Goal: Task Accomplishment & Management: Manage account settings

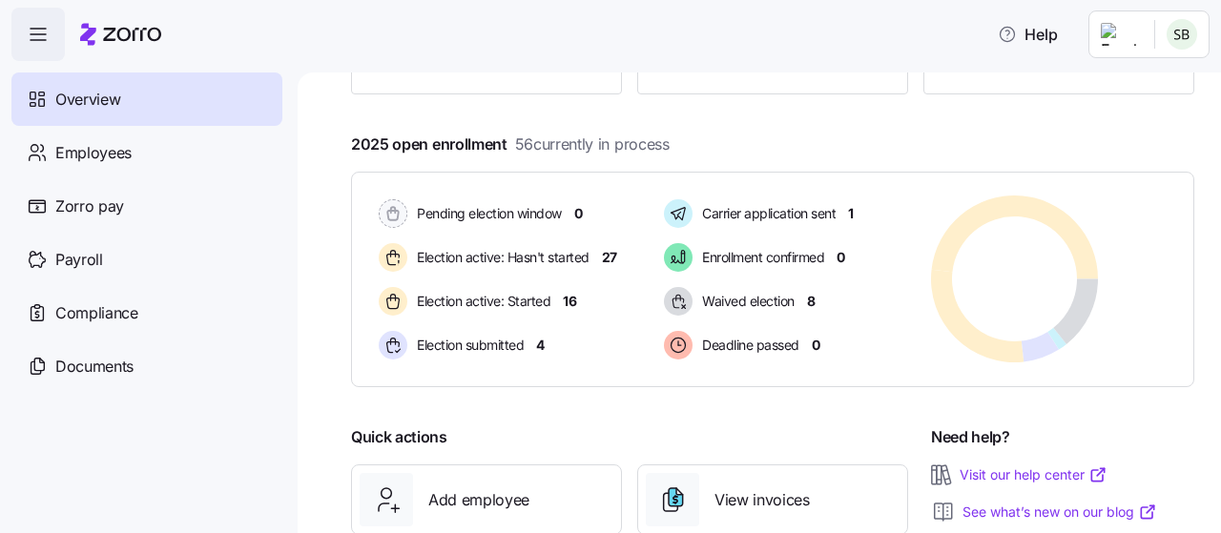
scroll to position [273, 0]
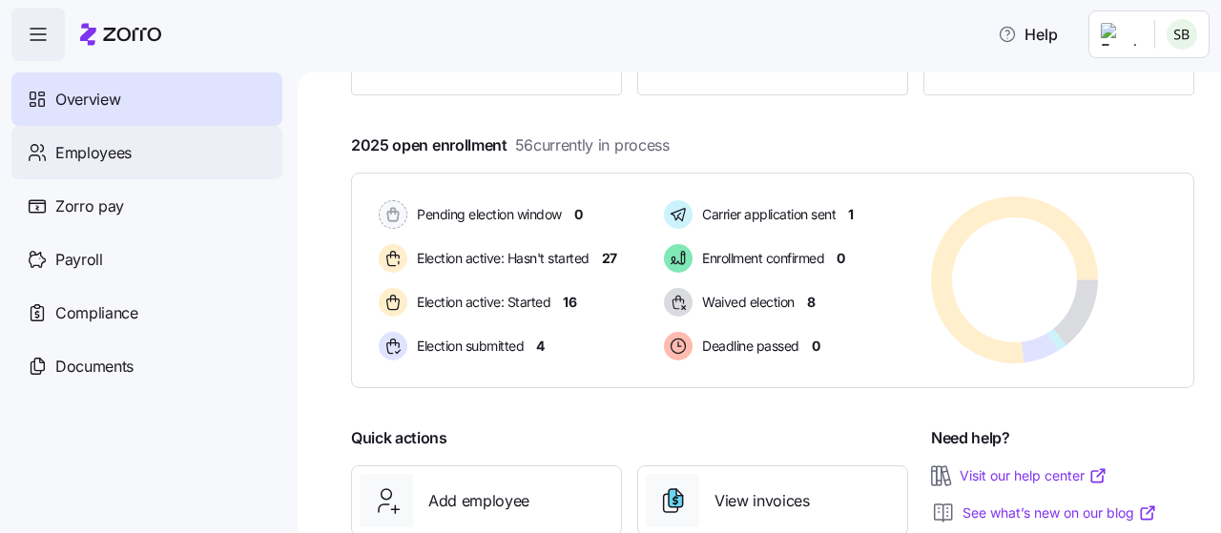
click at [95, 164] on span "Employees" at bounding box center [93, 153] width 76 height 24
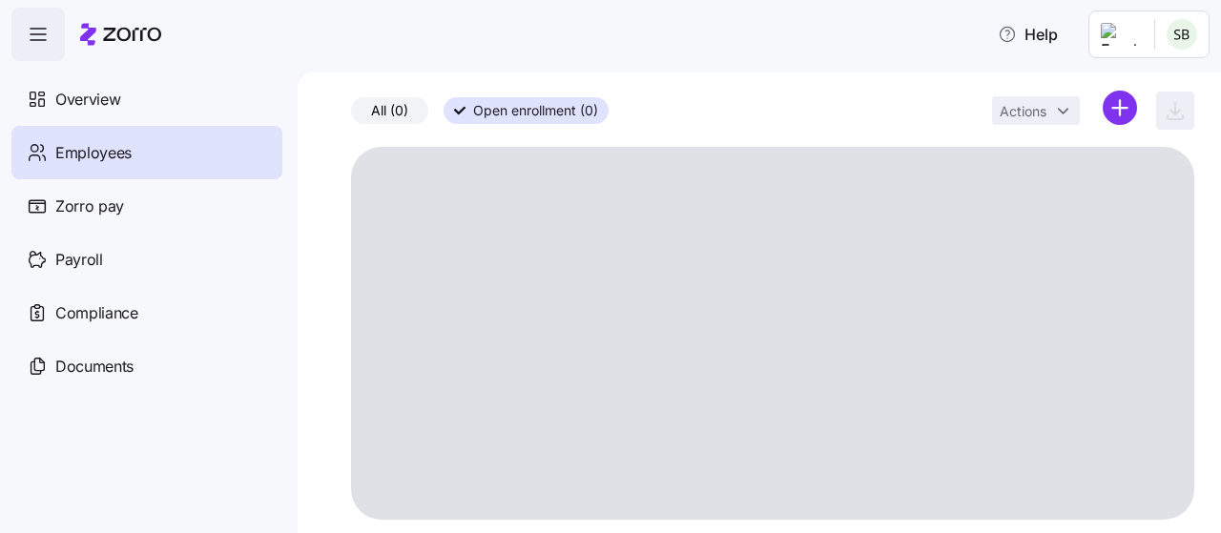
scroll to position [74, 0]
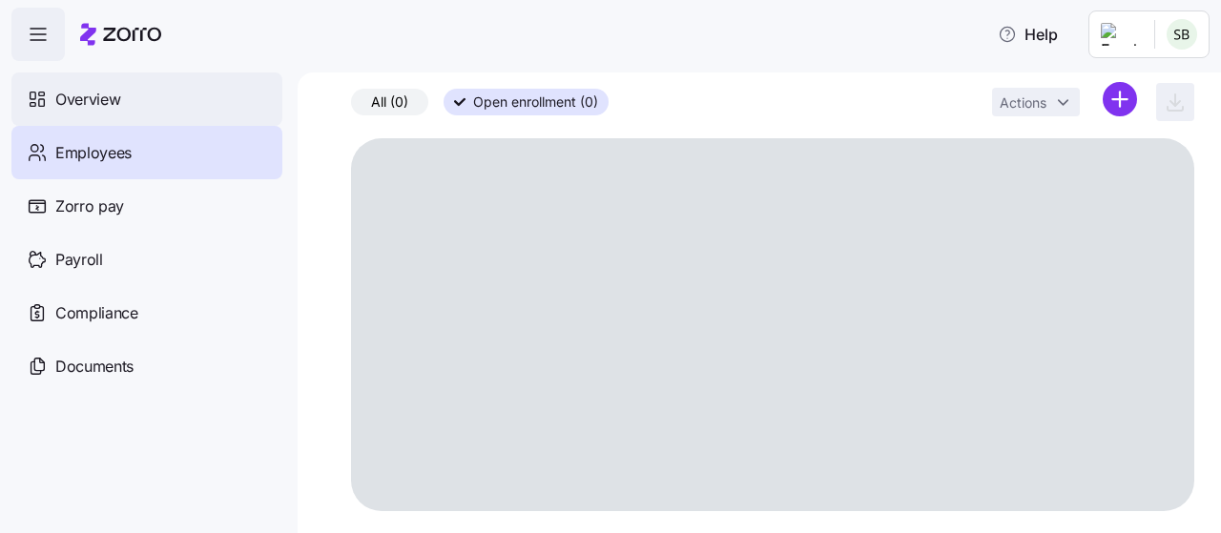
click at [44, 107] on icon at bounding box center [37, 99] width 21 height 23
click at [59, 118] on div "Overview" at bounding box center [146, 99] width 271 height 53
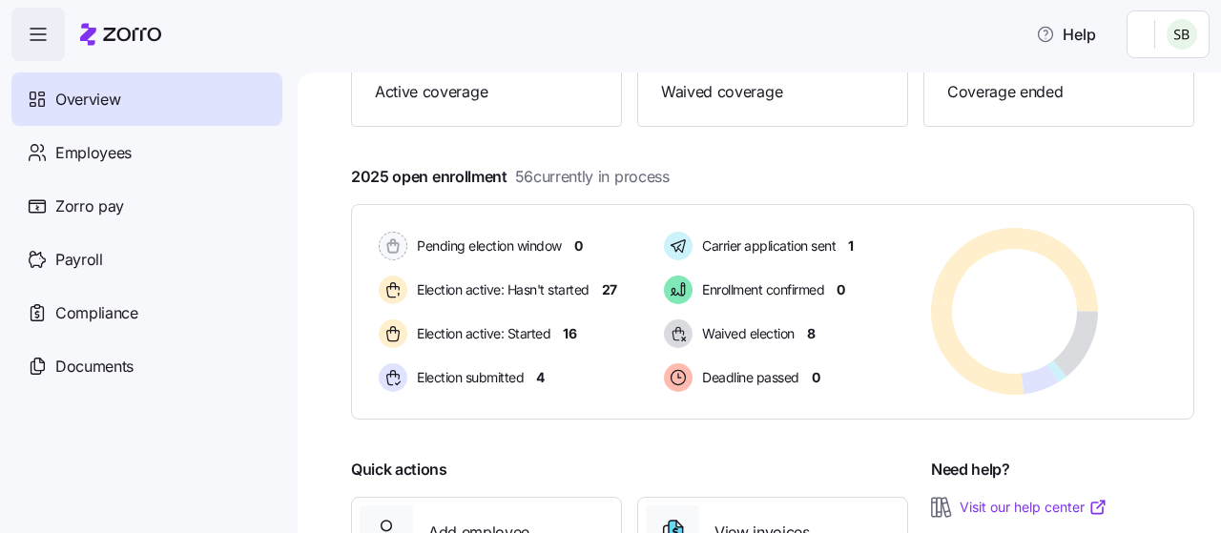
scroll to position [244, 0]
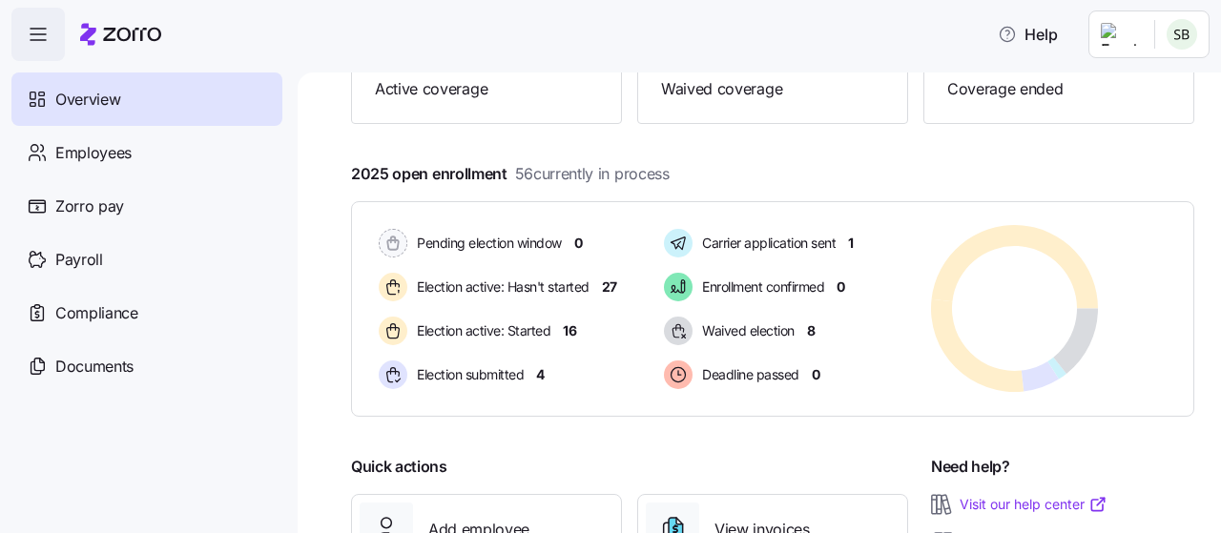
click at [448, 288] on span "Election active: Hasn't started" at bounding box center [500, 287] width 178 height 19
click at [447, 302] on div "Election active: Hasn't started" at bounding box center [486, 287] width 223 height 36
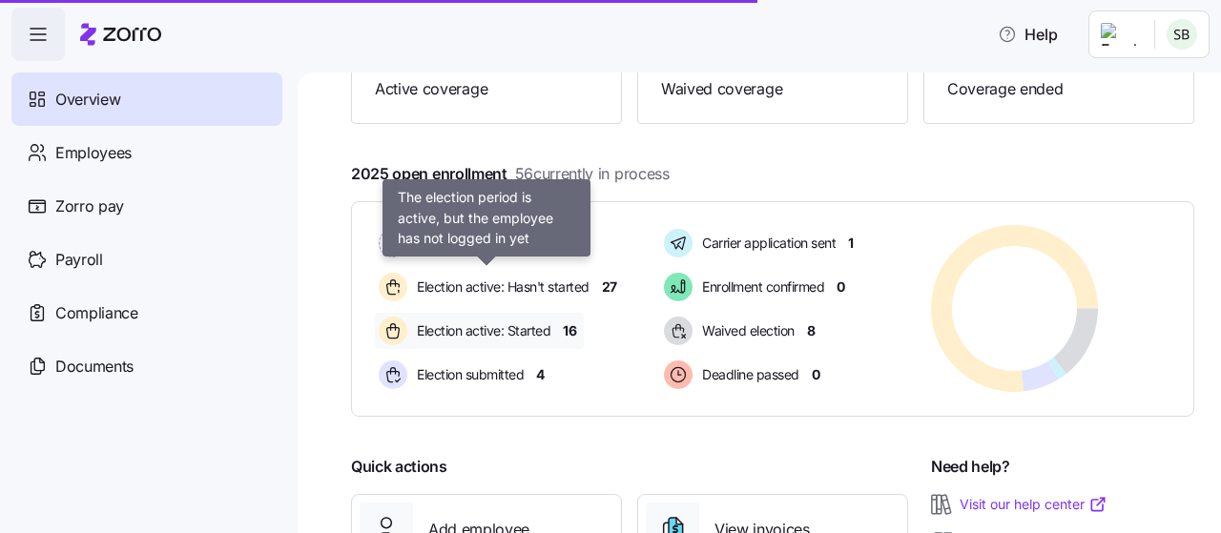
click at [450, 330] on span "Election active: Started" at bounding box center [480, 330] width 139 height 19
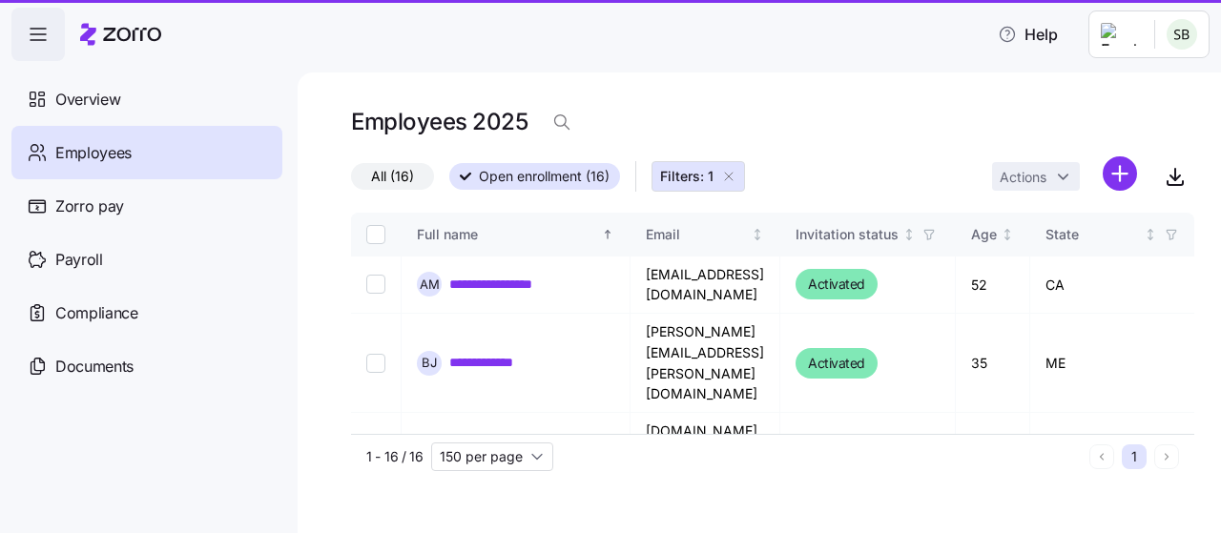
type input "50 per page"
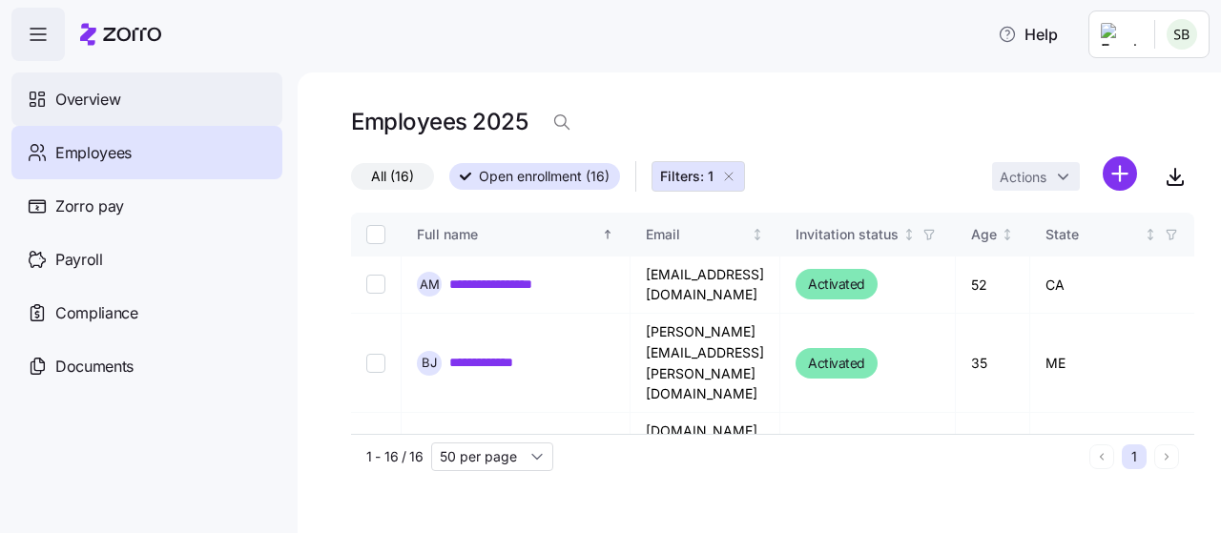
click at [65, 102] on span "Overview" at bounding box center [87, 100] width 65 height 24
click at [76, 118] on div "Overview" at bounding box center [146, 99] width 271 height 53
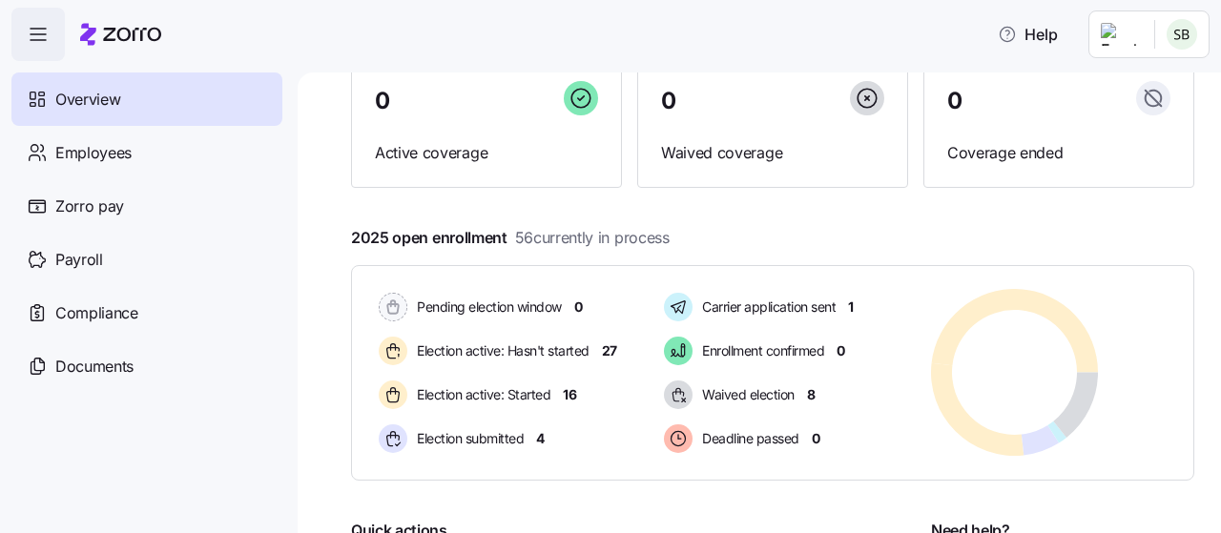
scroll to position [216, 0]
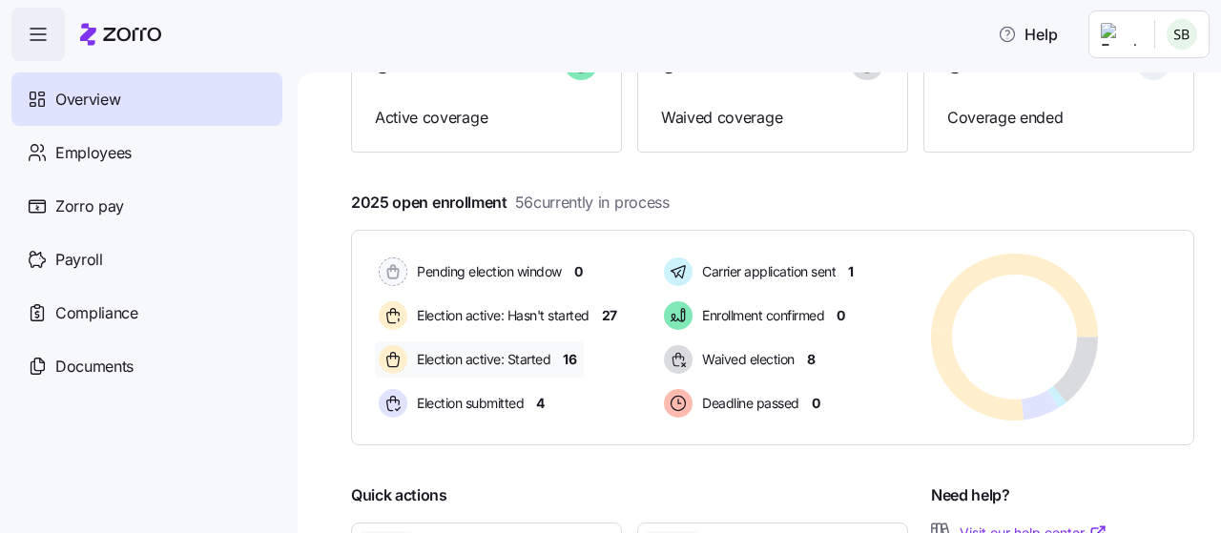
click at [486, 363] on span "Election active: Started" at bounding box center [480, 359] width 139 height 19
